Goal: Download file/media

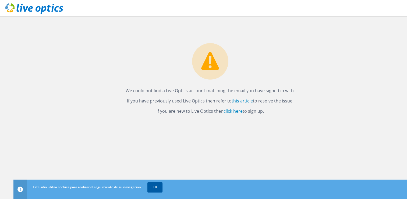
click at [153, 188] on link "OK" at bounding box center [154, 187] width 15 height 10
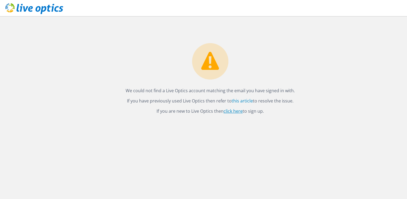
click at [230, 111] on link "click here" at bounding box center [233, 111] width 19 height 6
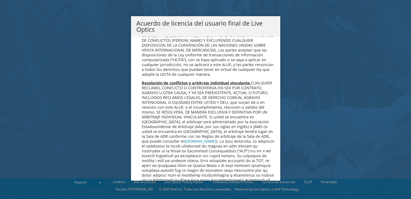
scroll to position [2282, 0]
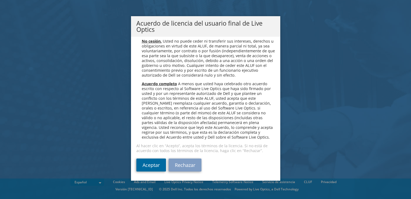
click at [143, 164] on link "Aceptar" at bounding box center [151, 164] width 30 height 13
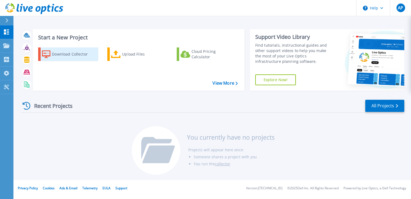
click at [68, 53] on div "Download Collector" at bounding box center [73, 54] width 43 height 11
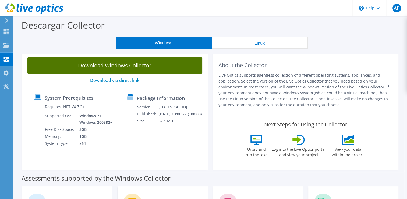
click at [147, 64] on link "Download Windows Collector" at bounding box center [114, 65] width 175 height 16
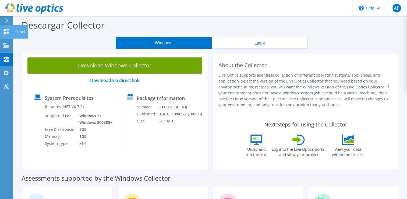
click at [5, 32] on use at bounding box center [6, 31] width 5 height 5
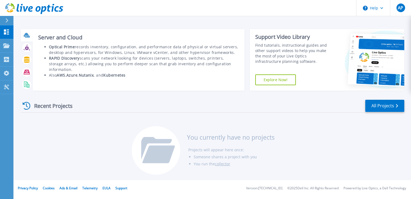
click at [103, 61] on li "RAPID Discovery scans your network looking for devices (servers, laptops, switc…" at bounding box center [144, 63] width 190 height 17
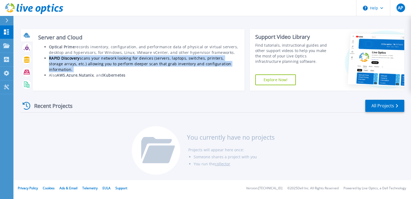
click at [103, 61] on li "RAPID Discovery scans your network looking for devices (servers, laptops, switc…" at bounding box center [144, 63] width 190 height 17
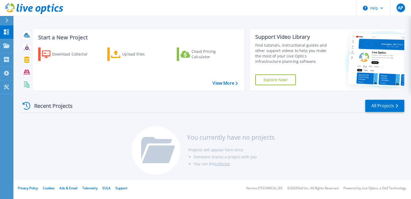
click at [5, 20] on div at bounding box center [9, 20] width 9 height 9
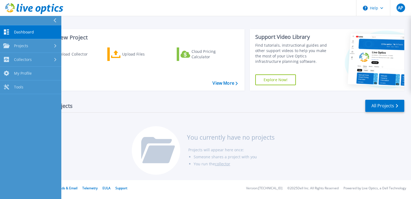
click at [133, 124] on div "Recent Projects All Projects You currently have no projects Projects will appea…" at bounding box center [213, 137] width 384 height 85
